Goal: Task Accomplishment & Management: Use online tool/utility

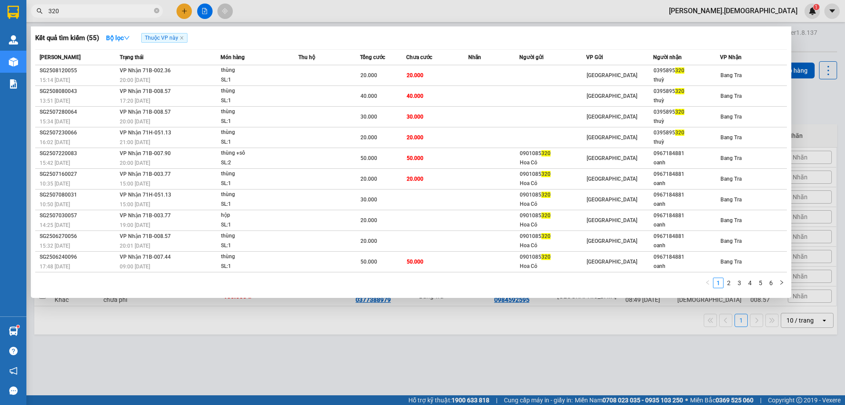
click at [153, 13] on span "320" at bounding box center [97, 10] width 132 height 13
click at [155, 8] on span at bounding box center [156, 11] width 5 height 8
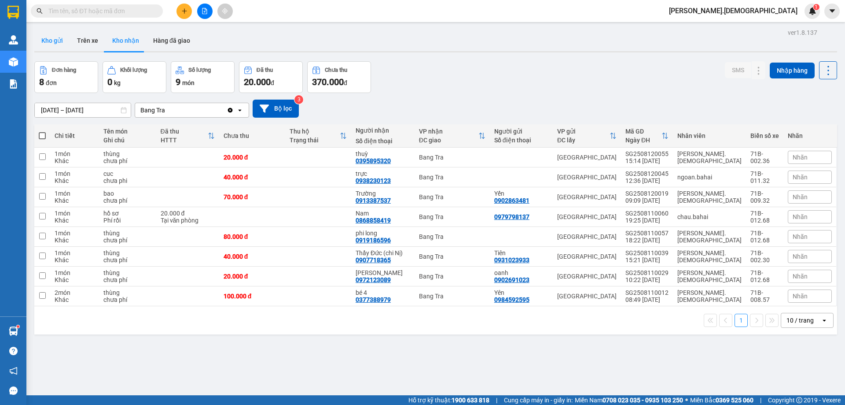
click at [43, 36] on button "Kho gửi" at bounding box center [52, 40] width 36 height 21
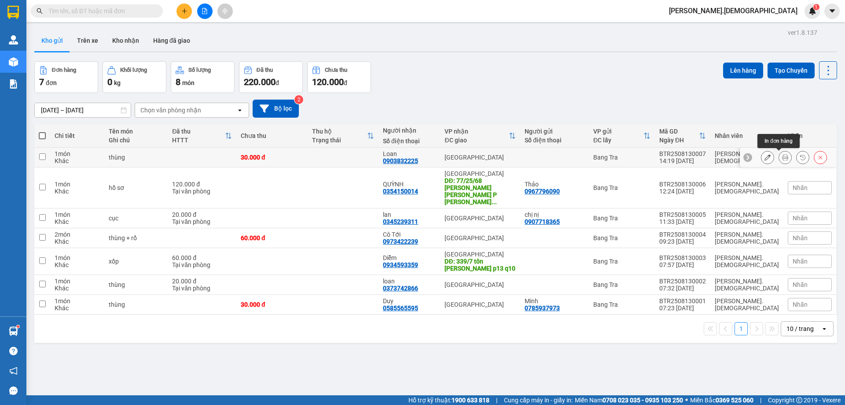
click at [782, 157] on icon at bounding box center [785, 157] width 6 height 6
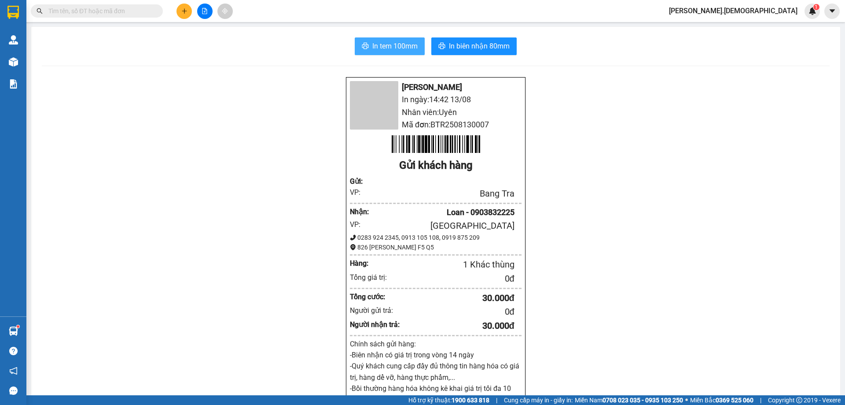
click at [405, 46] on span "In tem 100mm" at bounding box center [394, 46] width 45 height 11
